Goal: Information Seeking & Learning: Learn about a topic

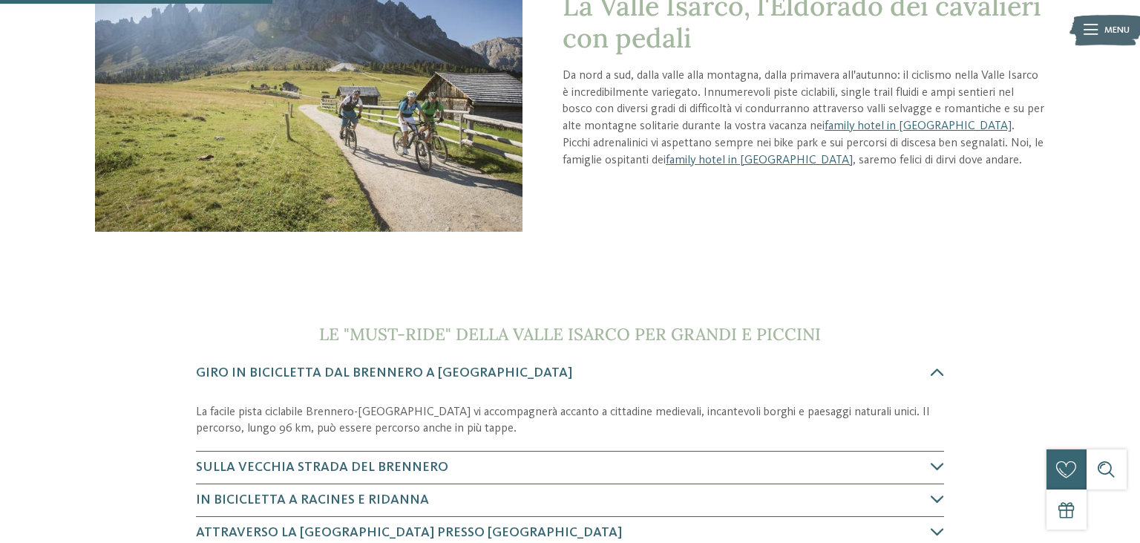
scroll to position [392, 0]
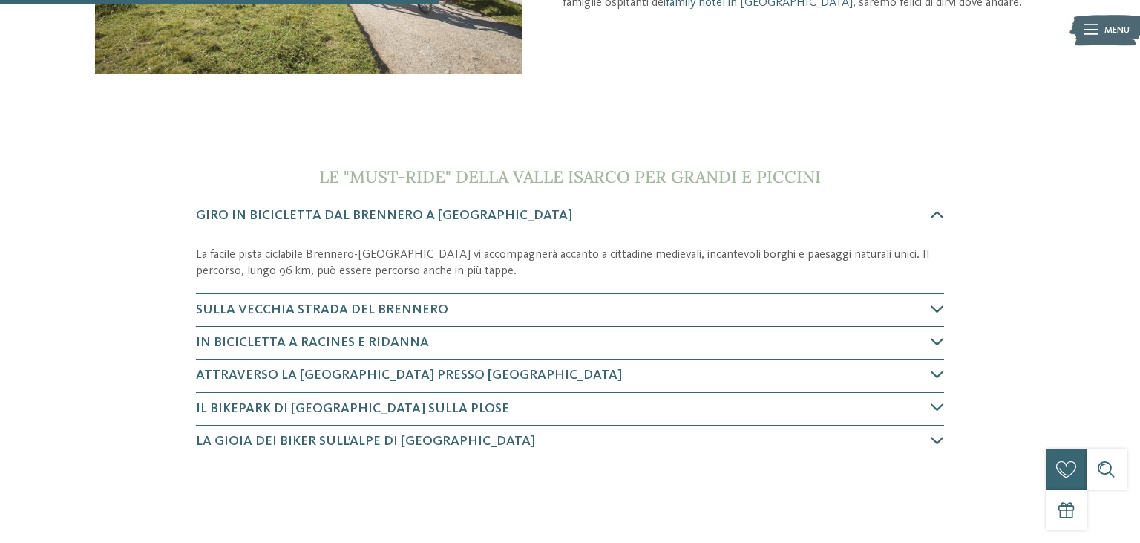
click at [492, 304] on h4 "Sulla vecchia strada del Brennero" at bounding box center [564, 310] width 736 height 19
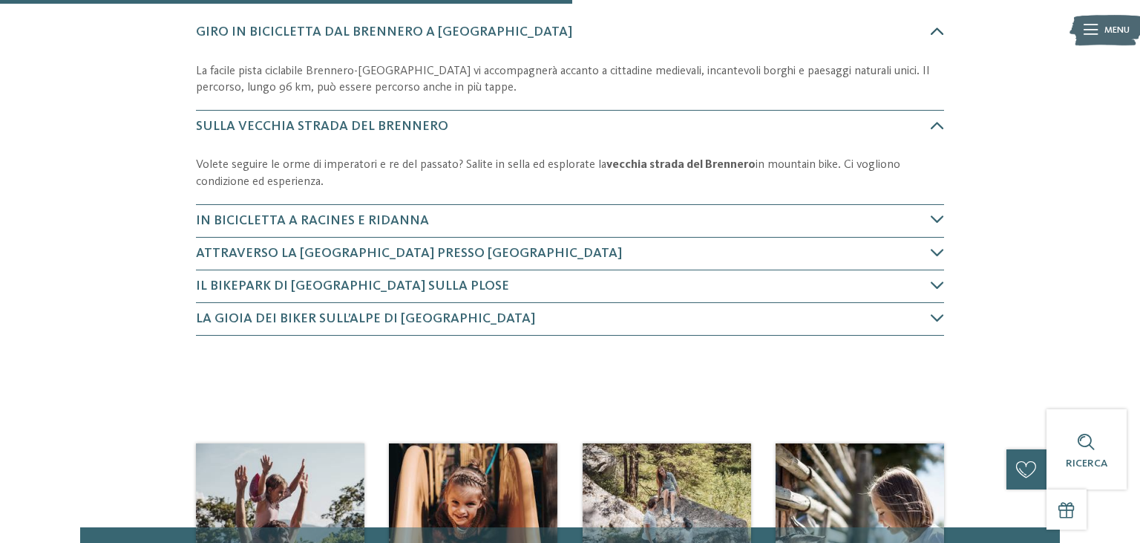
scroll to position [604, 0]
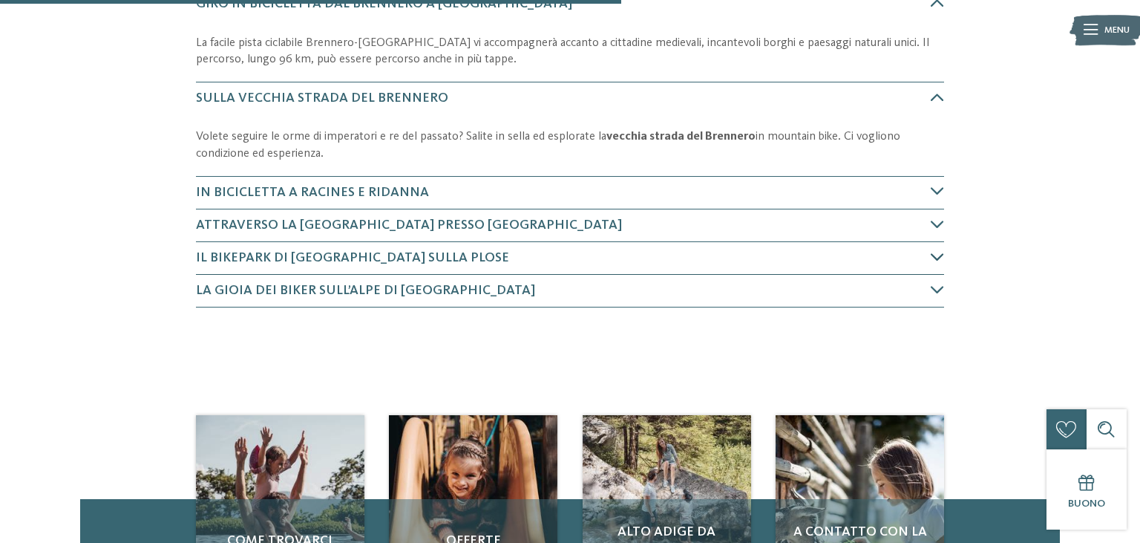
click at [346, 257] on span "Il Bikepark di Bressanone sulla Plose" at bounding box center [352, 257] width 313 height 13
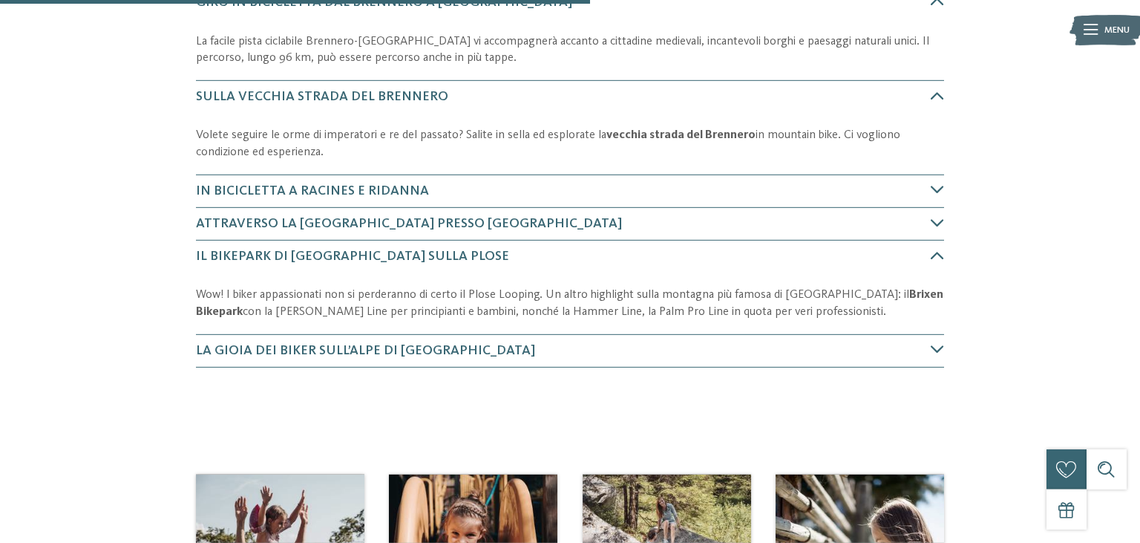
scroll to position [528, 0]
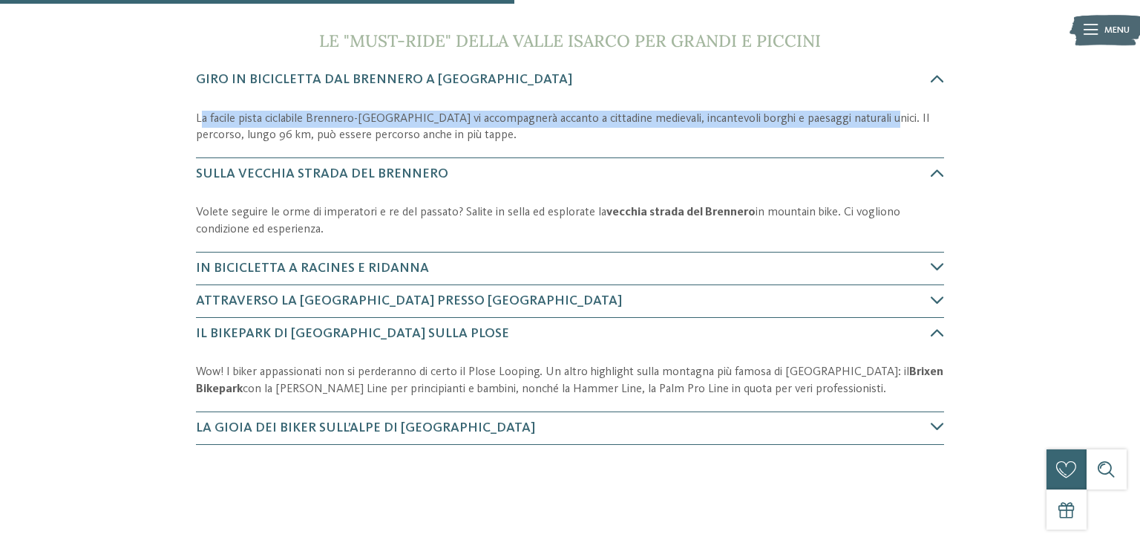
drag, startPoint x: 200, startPoint y: 115, endPoint x: 872, endPoint y: 120, distance: 672.0
click at [872, 120] on p "La facile pista ciclabile Brennero-Bolzano vi accompagnerà accanto a cittadine …" at bounding box center [570, 127] width 749 height 33
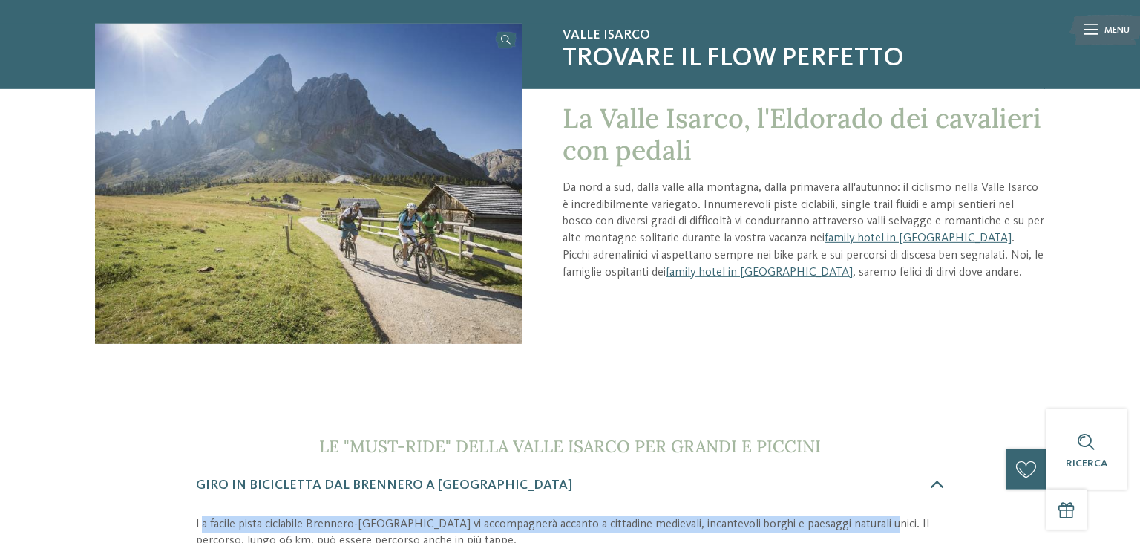
scroll to position [128, 0]
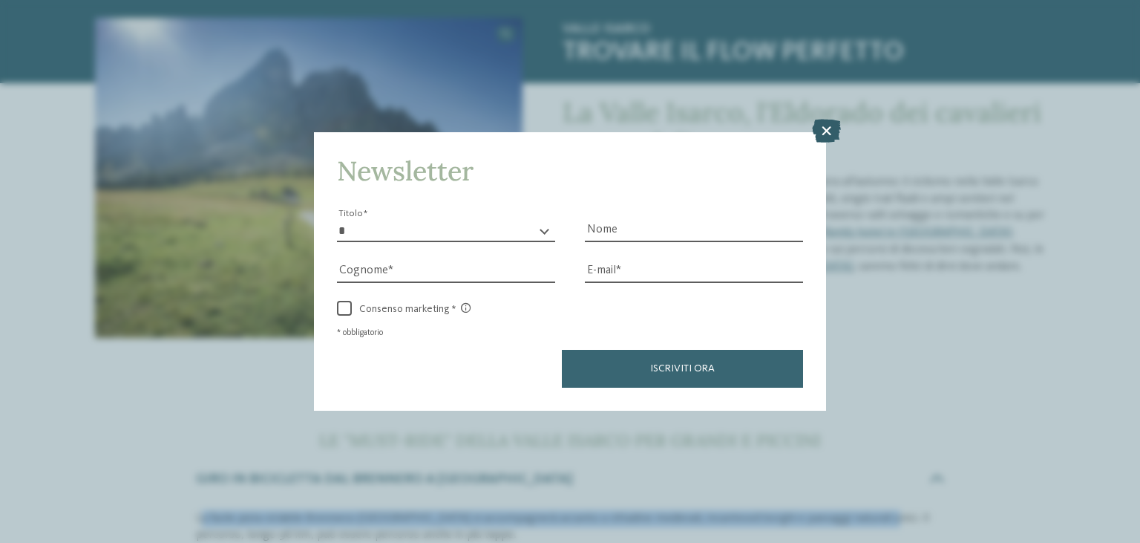
click at [829, 131] on icon at bounding box center [826, 131] width 29 height 24
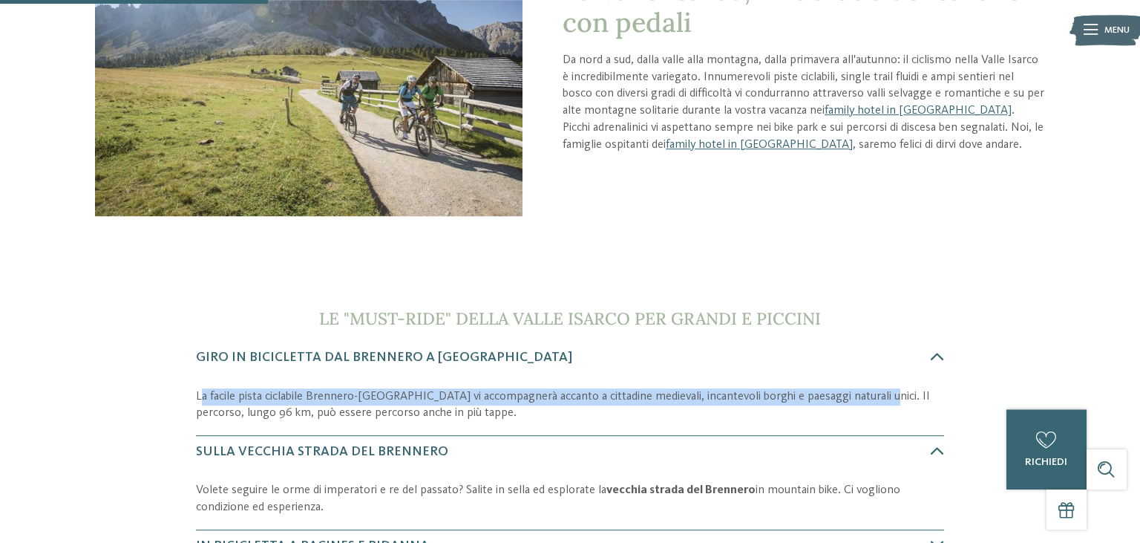
scroll to position [285, 0]
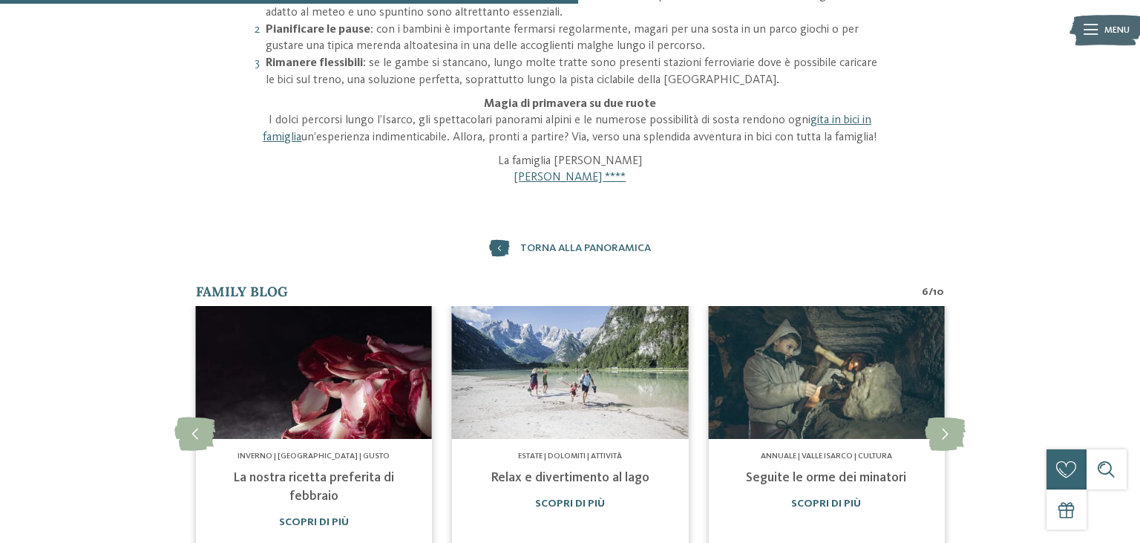
scroll to position [784, 0]
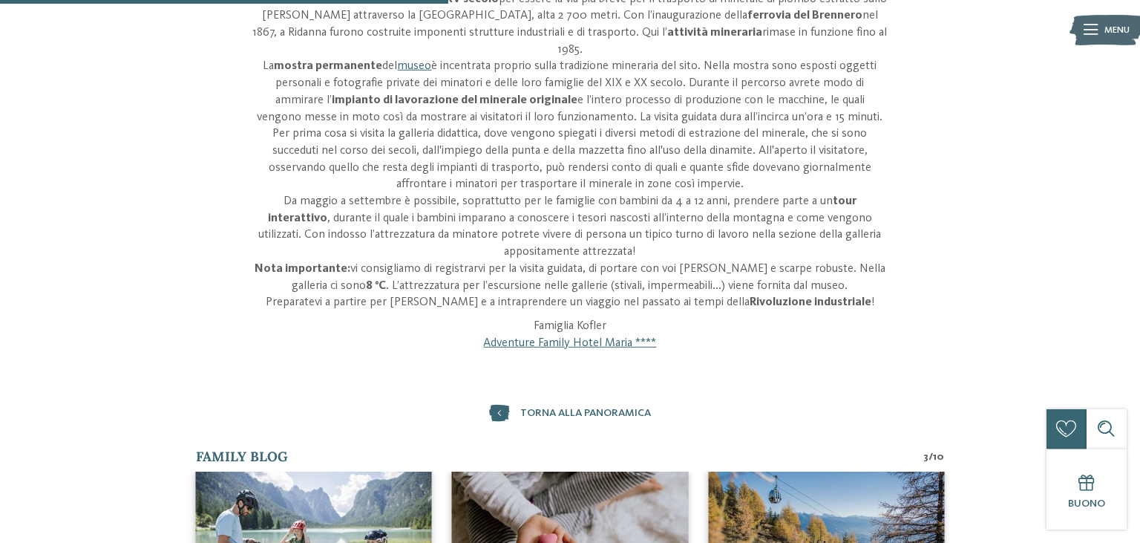
scroll to position [313, 0]
